Goal: Transaction & Acquisition: Purchase product/service

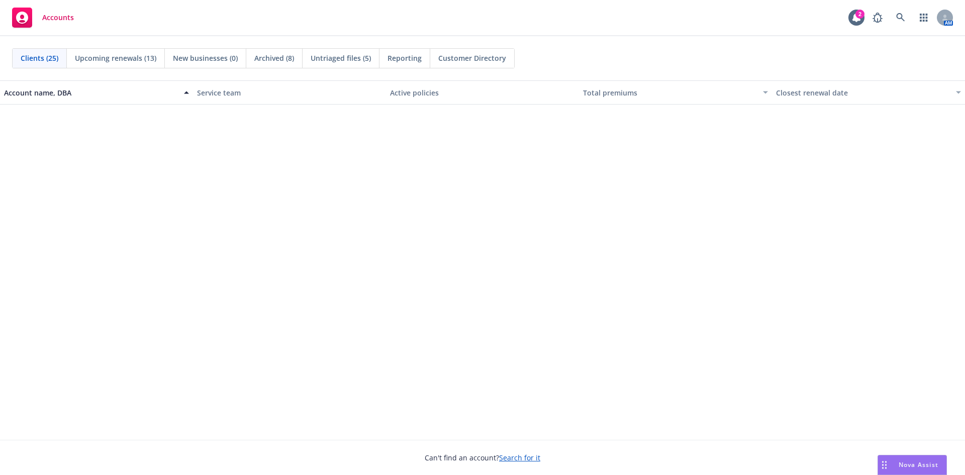
scroll to position [603, 0]
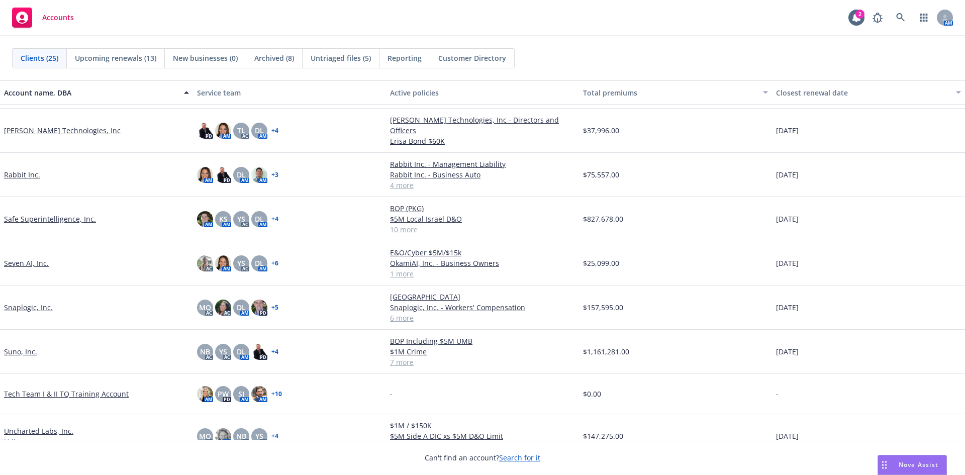
click at [408, 59] on span "Reporting" at bounding box center [405, 58] width 34 height 11
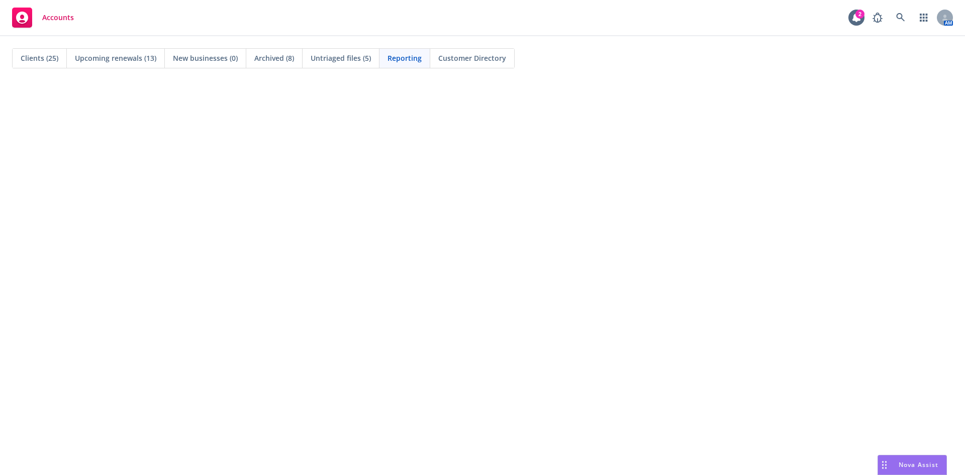
click at [321, 64] on div "Untriaged files (5)" at bounding box center [341, 58] width 77 height 19
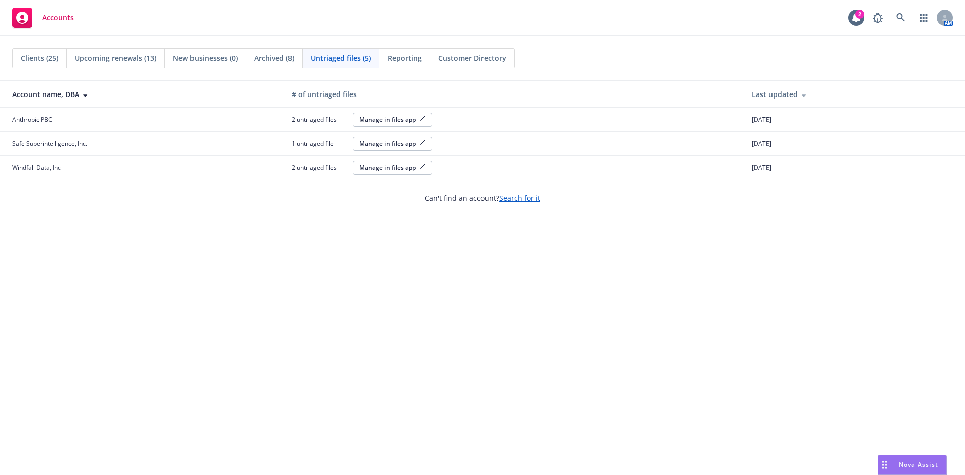
click at [46, 61] on span "Clients (25)" at bounding box center [40, 58] width 38 height 11
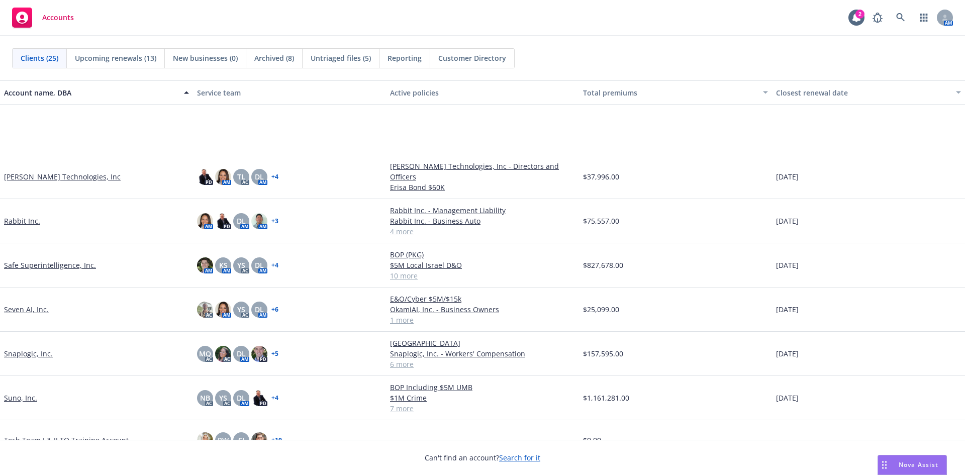
scroll to position [698, 0]
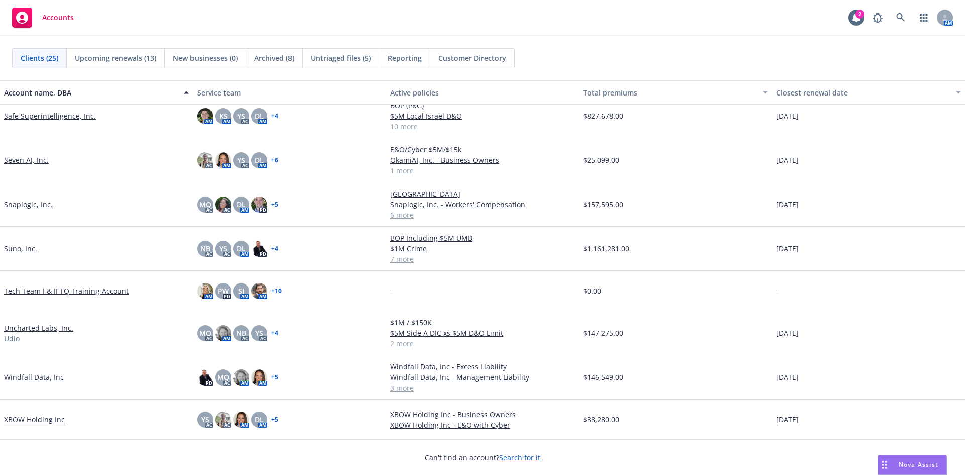
click at [45, 418] on link "XBOW Holding Inc" at bounding box center [34, 419] width 61 height 11
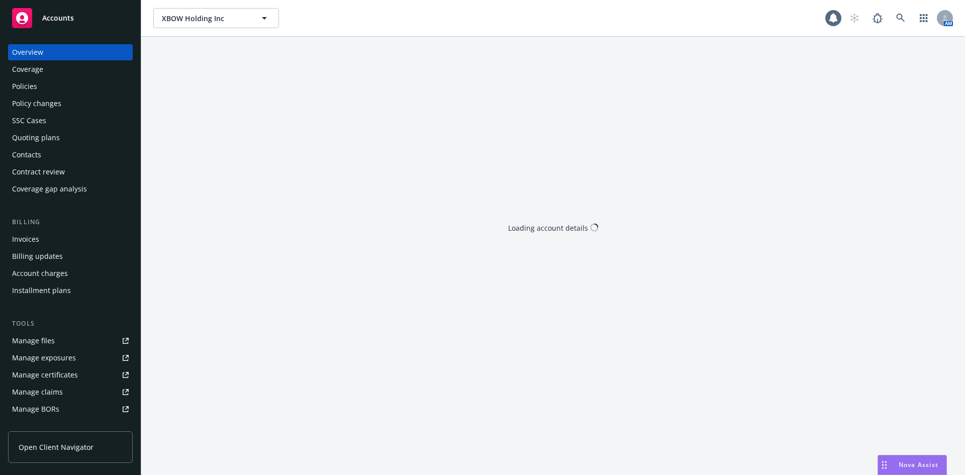
click at [31, 141] on div "Quoting plans" at bounding box center [36, 138] width 48 height 16
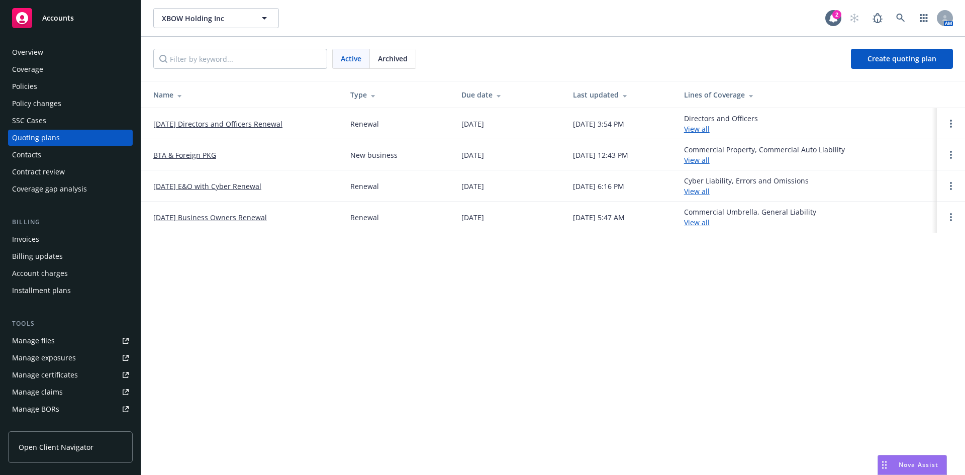
click at [38, 86] on div "Policies" at bounding box center [70, 86] width 117 height 16
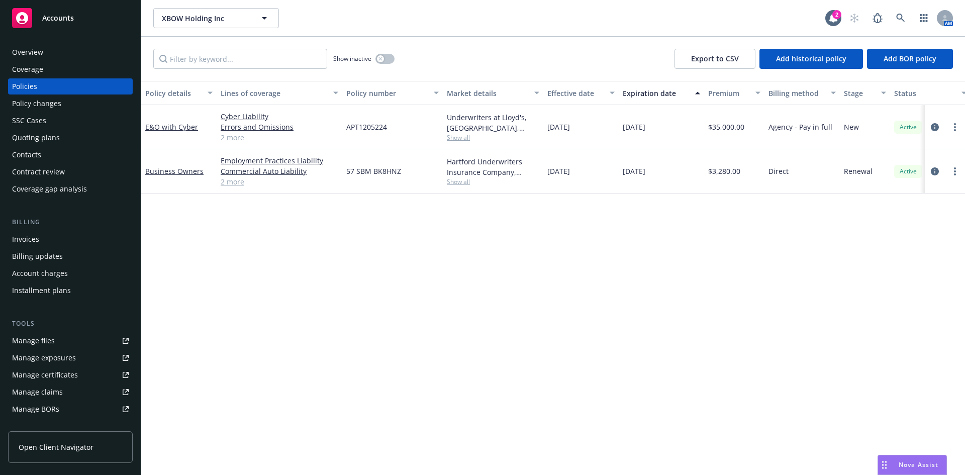
click at [44, 140] on div "Quoting plans" at bounding box center [36, 138] width 48 height 16
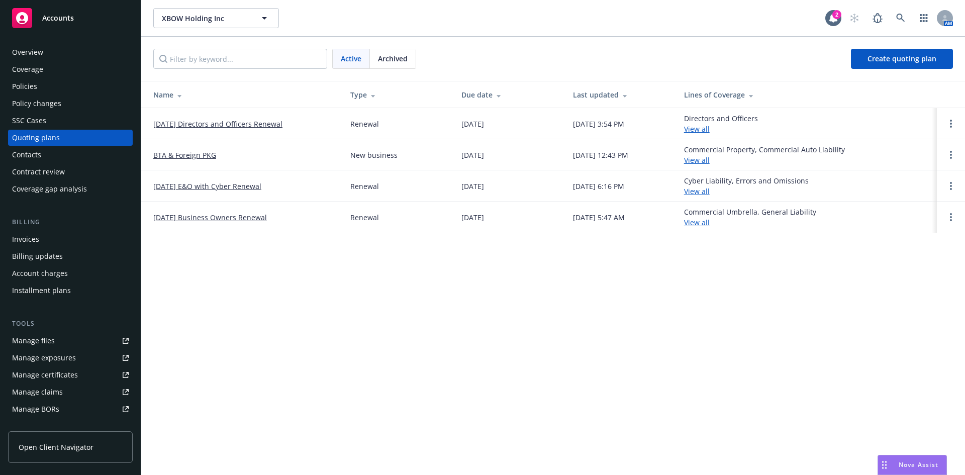
click at [198, 187] on link "[DATE] E&O with Cyber Renewal" at bounding box center [207, 186] width 108 height 11
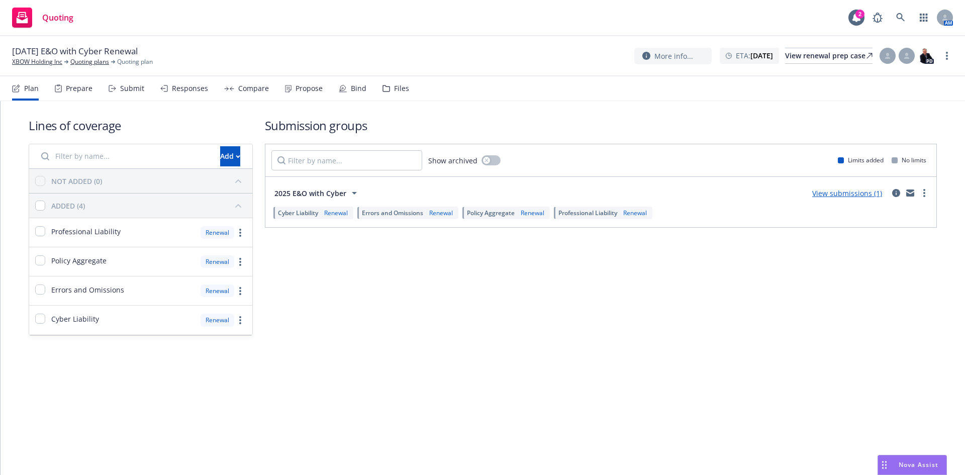
click at [315, 194] on span "2025 E&O with Cyber" at bounding box center [310, 193] width 72 height 11
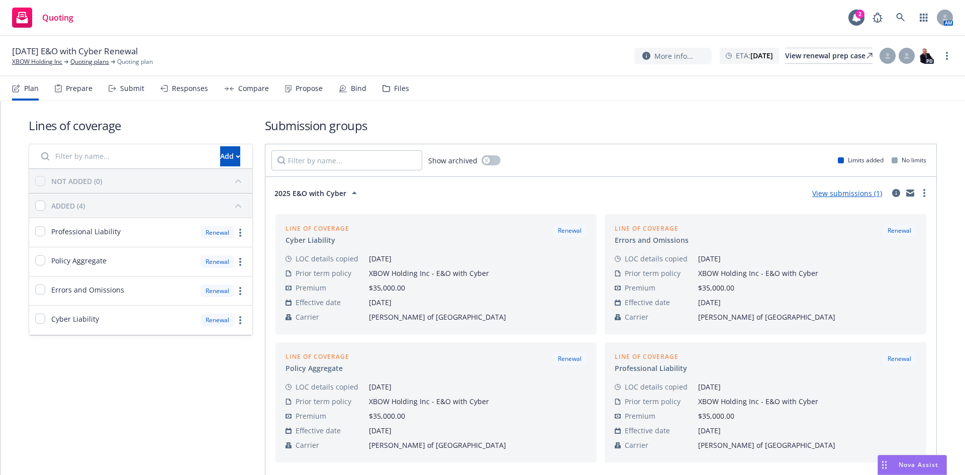
click at [332, 194] on span "2025 E&O with Cyber" at bounding box center [310, 193] width 72 height 11
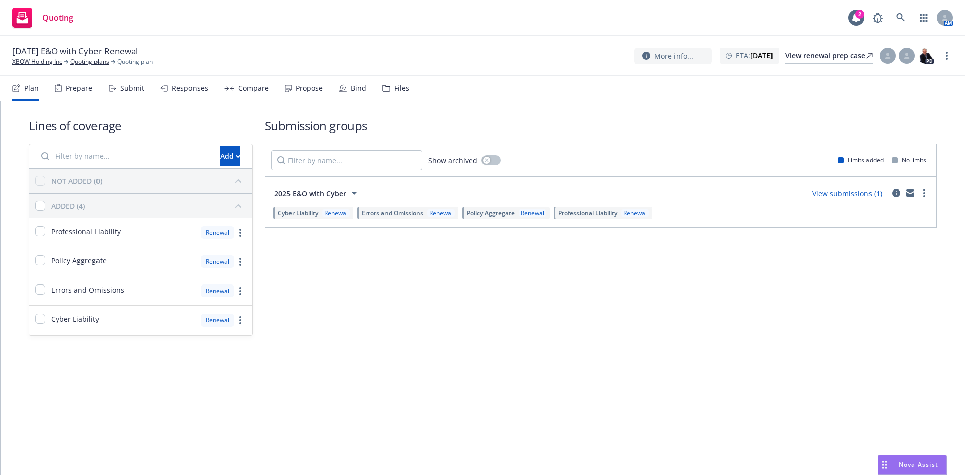
click at [843, 195] on link "View submissions (1)" at bounding box center [847, 193] width 70 height 10
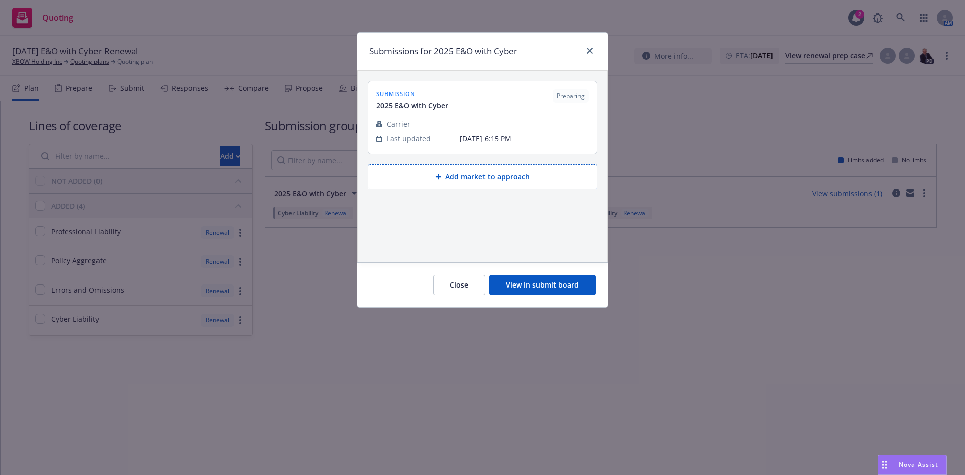
click at [539, 279] on button "View in submit board" at bounding box center [542, 285] width 107 height 20
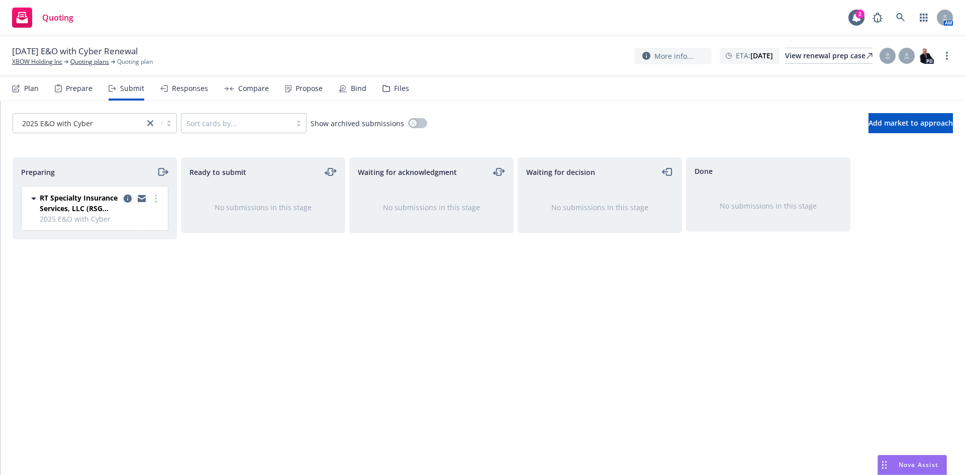
click at [126, 200] on icon "copy logging email" at bounding box center [128, 199] width 8 height 8
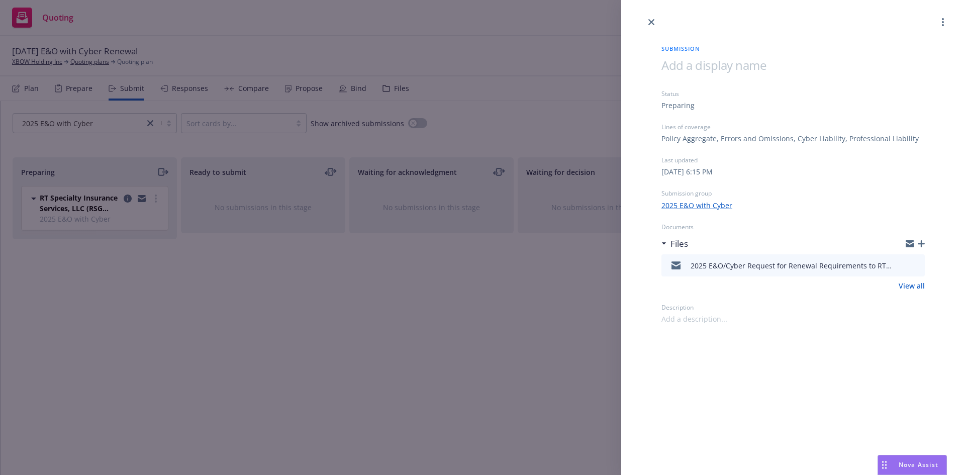
click at [686, 204] on link "2025 E&O with Cyber" at bounding box center [696, 205] width 71 height 11
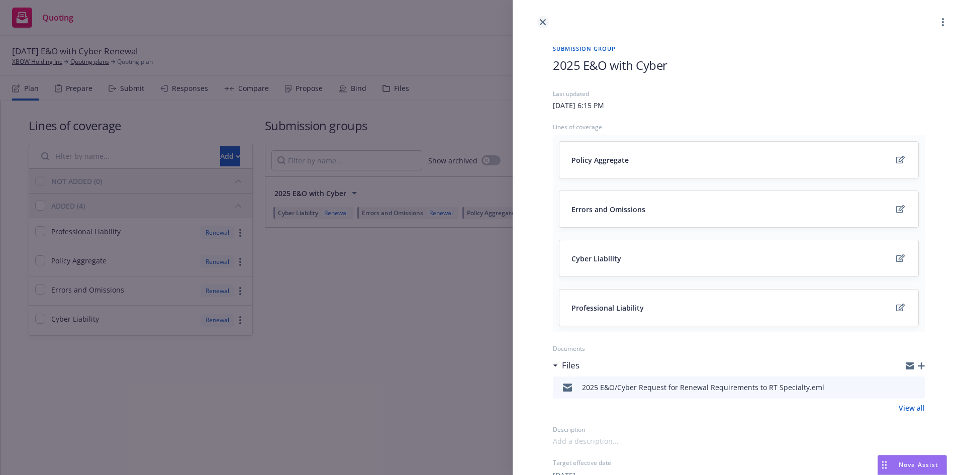
click at [543, 22] on icon "close" at bounding box center [543, 22] width 6 height 6
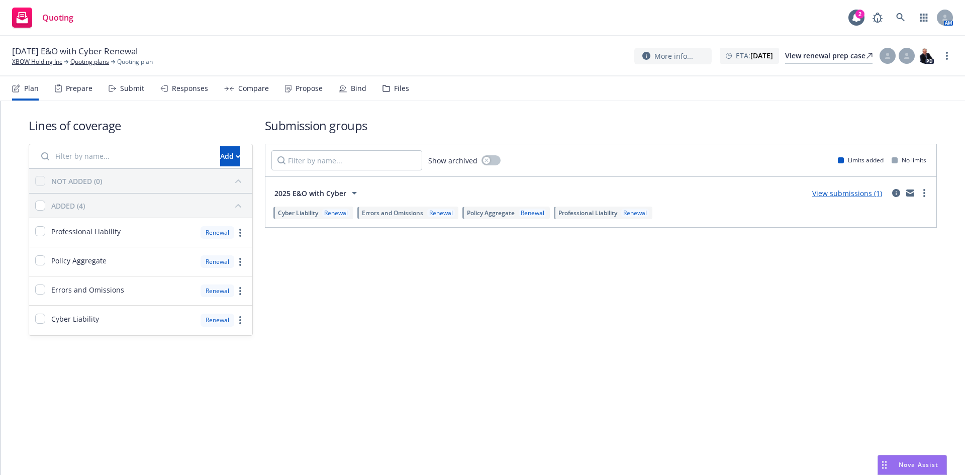
click at [351, 88] on div "Bind" at bounding box center [359, 88] width 16 height 8
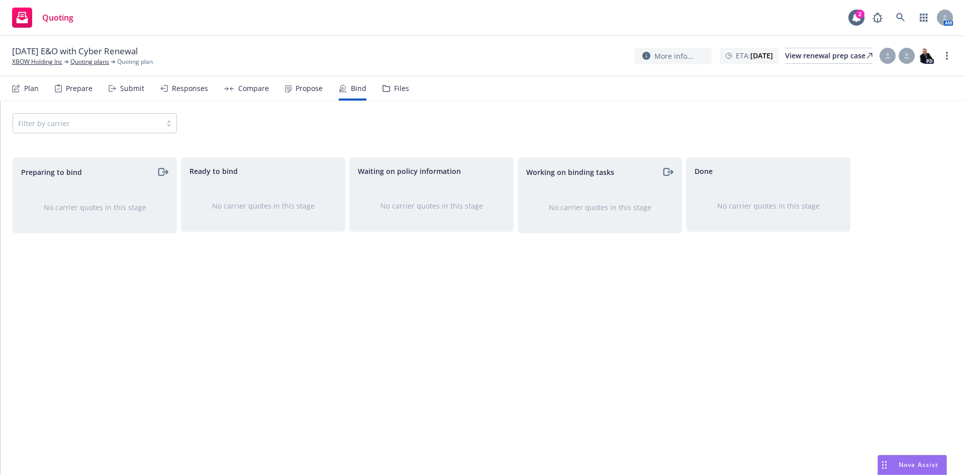
click at [287, 86] on icon at bounding box center [288, 89] width 7 height 8
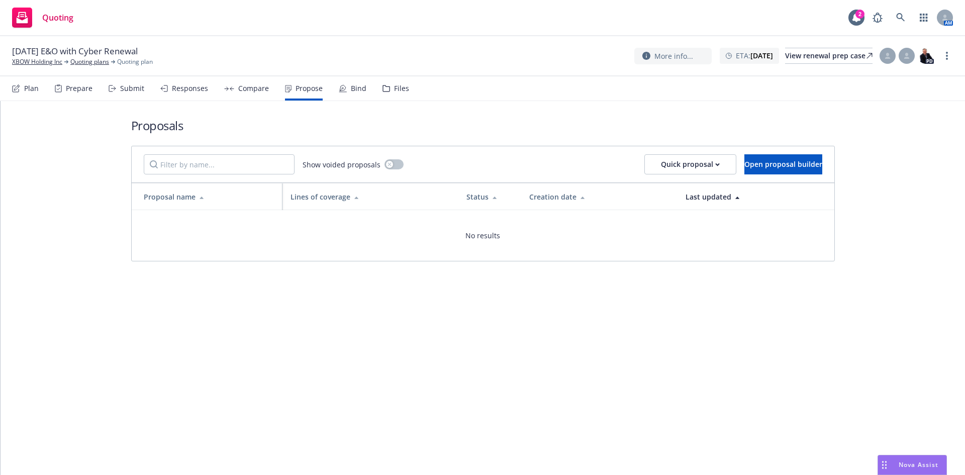
click at [357, 94] on div "Bind" at bounding box center [353, 88] width 28 height 24
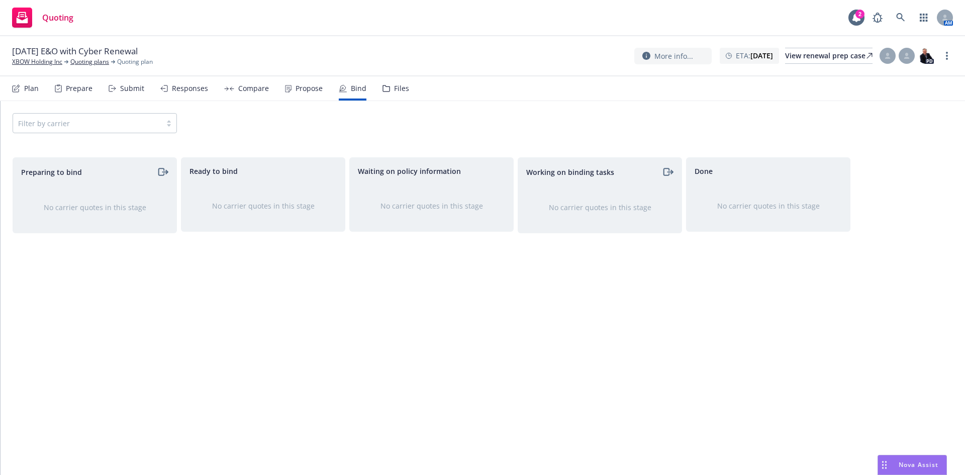
click at [118, 88] on div "Submit" at bounding box center [127, 88] width 36 height 24
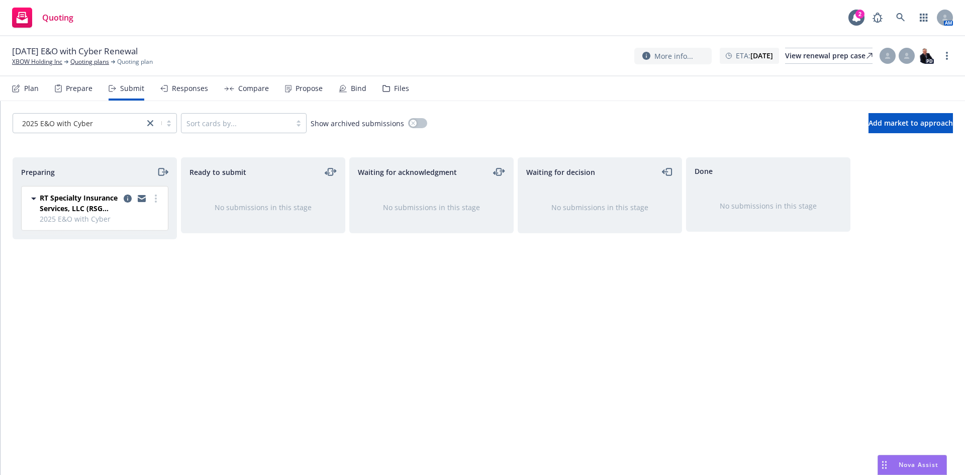
click at [70, 85] on div "Prepare" at bounding box center [79, 88] width 27 height 8
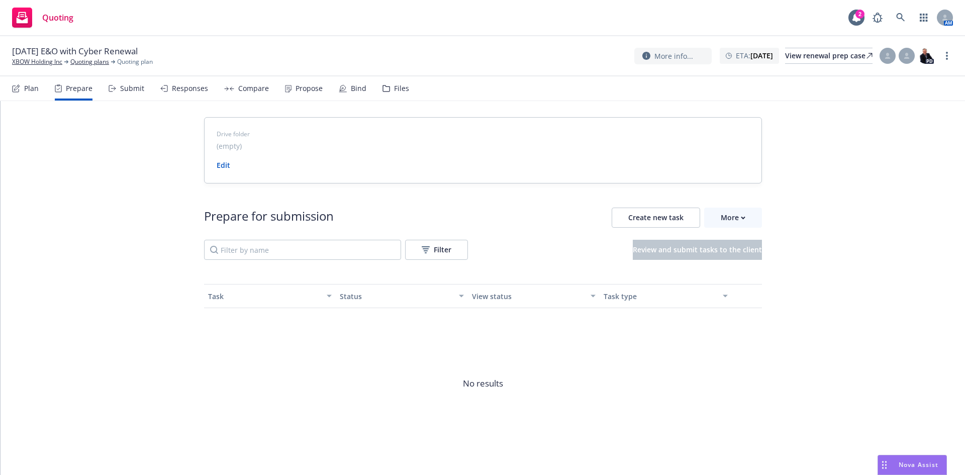
click at [34, 90] on div "Plan" at bounding box center [31, 88] width 15 height 8
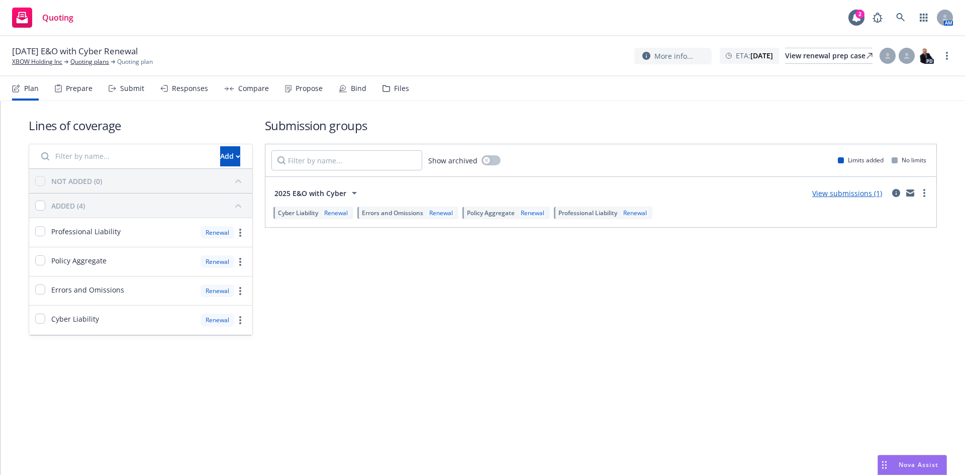
click at [846, 195] on link "View submissions (1)" at bounding box center [847, 193] width 70 height 10
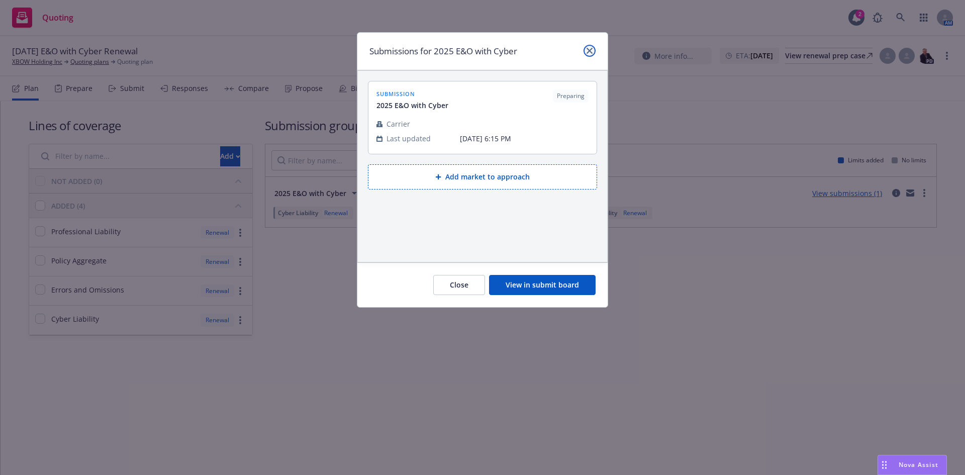
click at [593, 49] on link "close" at bounding box center [590, 51] width 12 height 12
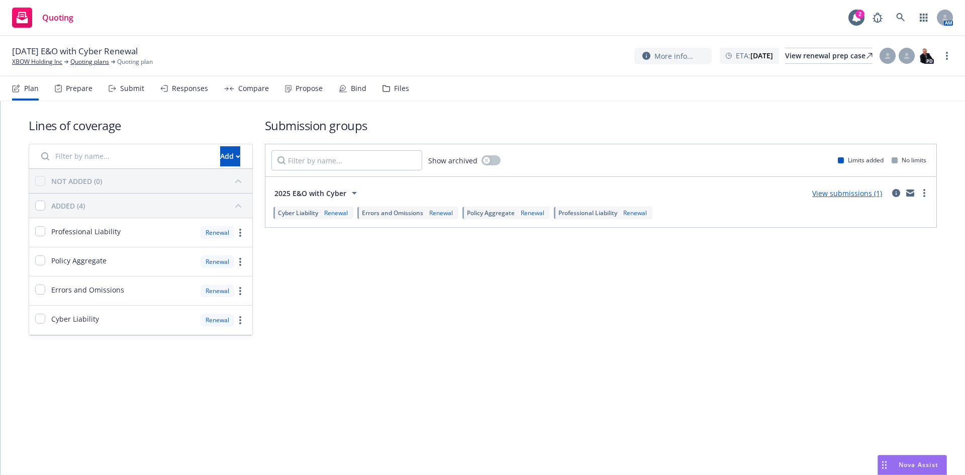
click at [43, 61] on link "XBOW Holding Inc" at bounding box center [37, 61] width 50 height 9
